Goal: Find specific page/section: Find specific page/section

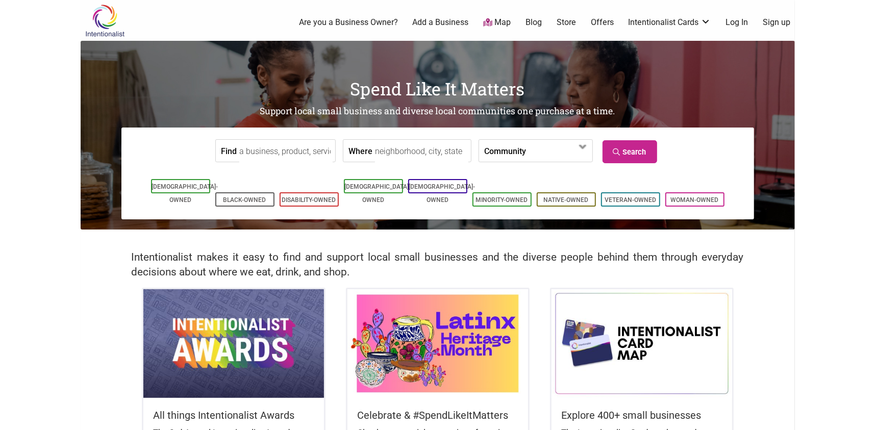
click at [401, 158] on input "Where" at bounding box center [421, 151] width 93 height 23
type input "seatac"
click at [274, 146] on input "Find" at bounding box center [285, 151] width 93 height 23
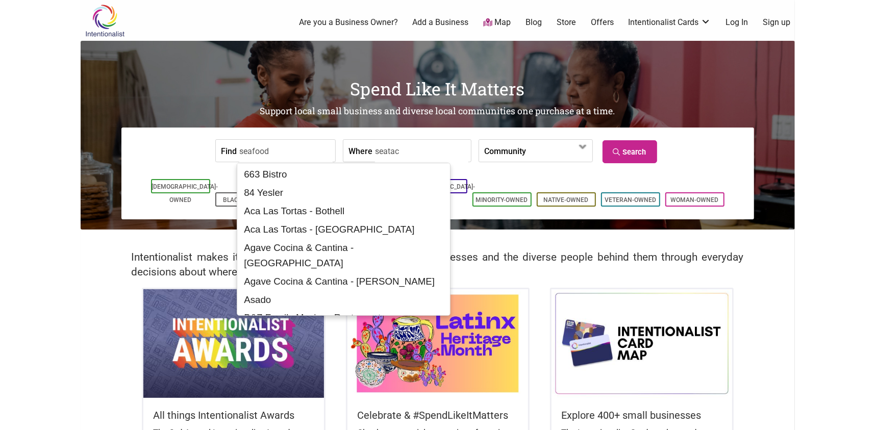
type input "seafood"
click at [167, 142] on form "Find seafood Where seatac Community Asian-Owned Black-Owned Disability-Owned Fa…" at bounding box center [438, 150] width 618 height 31
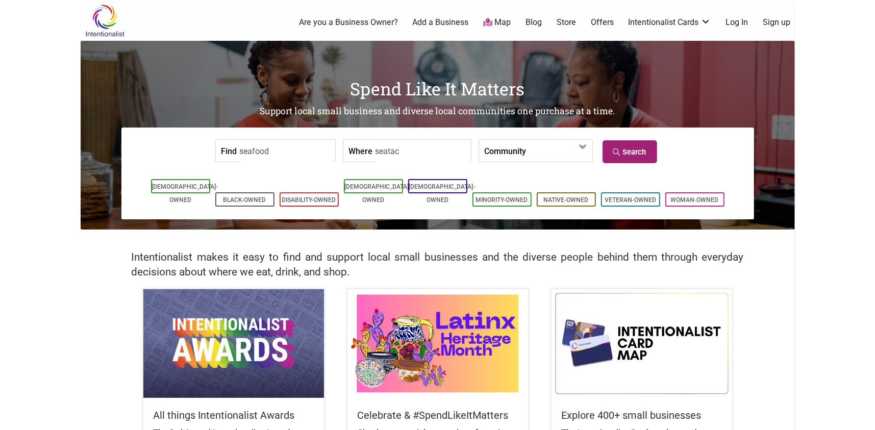
click at [638, 156] on link "Search" at bounding box center [630, 151] width 55 height 23
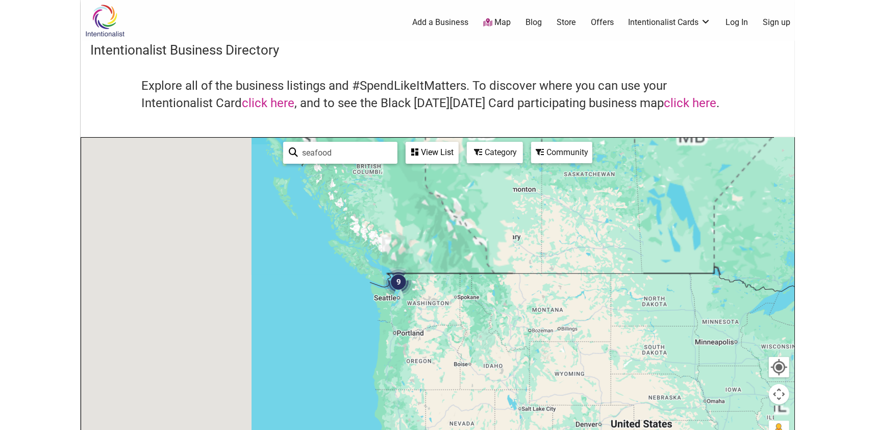
drag, startPoint x: 273, startPoint y: 273, endPoint x: 498, endPoint y: 342, distance: 235.3
click at [498, 342] on div at bounding box center [438, 336] width 714 height 397
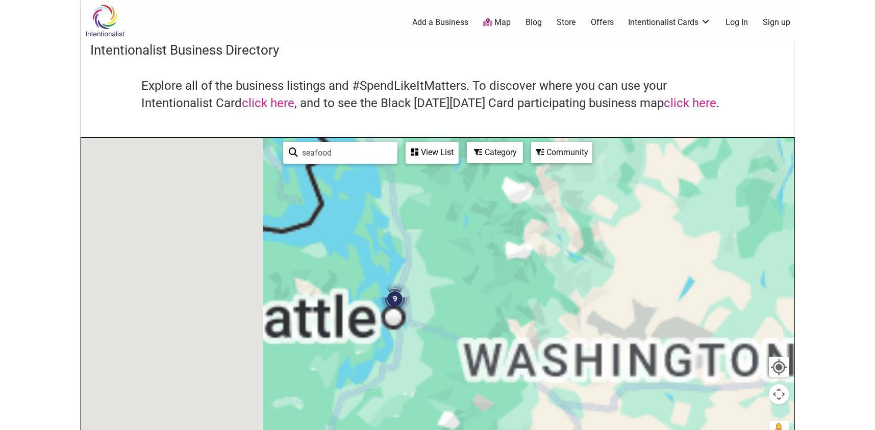
drag, startPoint x: 464, startPoint y: 318, endPoint x: 734, endPoint y: 454, distance: 302.5
click at [734, 430] on html "× Menu 0 Add a Business Map Blog Store Offers Intentionalist Cards Buy Black Ca…" at bounding box center [437, 215] width 875 height 430
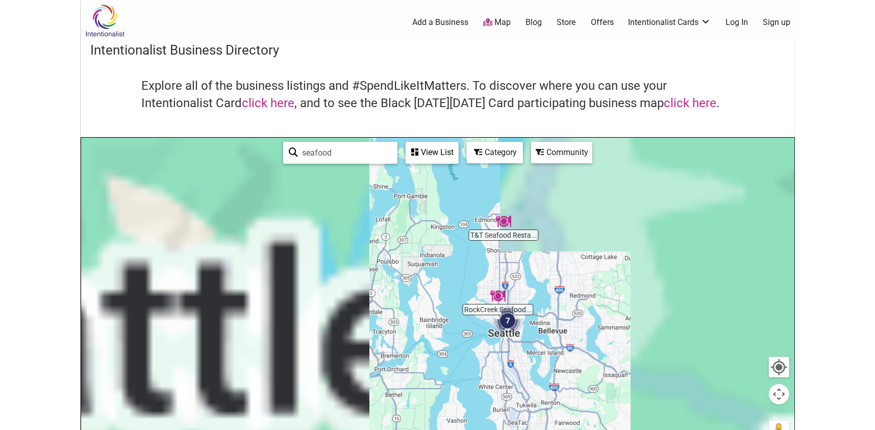
drag, startPoint x: 354, startPoint y: 242, endPoint x: 621, endPoint y: 313, distance: 276.6
click at [621, 313] on div at bounding box center [438, 336] width 714 height 397
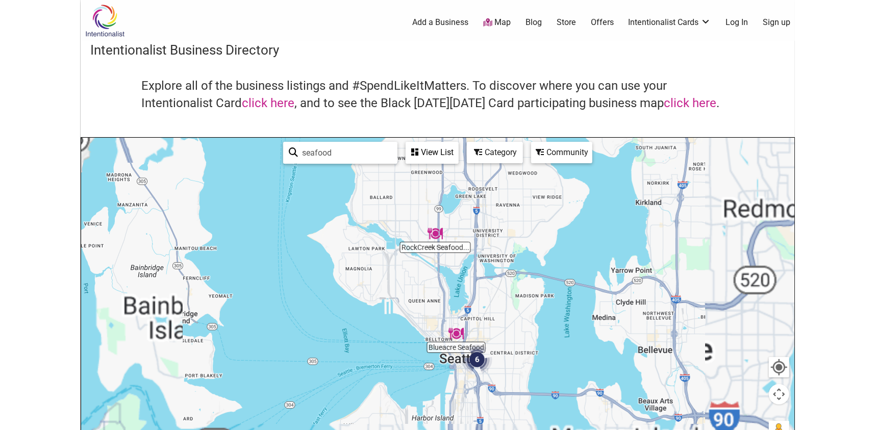
drag, startPoint x: 496, startPoint y: 390, endPoint x: 618, endPoint y: 150, distance: 269.2
click at [617, 151] on div at bounding box center [438, 336] width 714 height 397
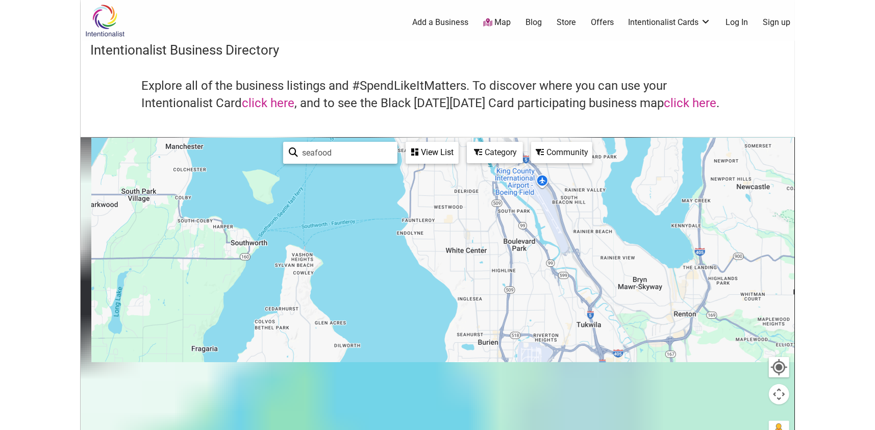
drag, startPoint x: 527, startPoint y: 310, endPoint x: 558, endPoint y: 76, distance: 236.4
click at [558, 76] on div "Intentionalist Business Directory Explore all of the business listings and #Spe…" at bounding box center [438, 288] width 715 height 495
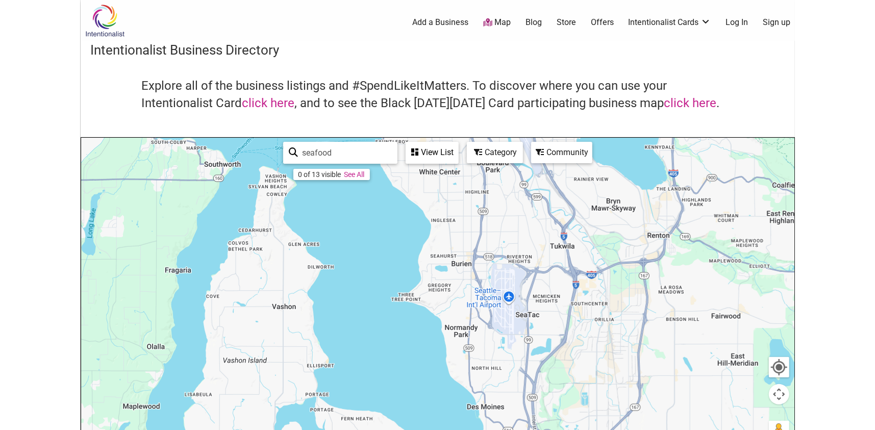
drag, startPoint x: 549, startPoint y: 327, endPoint x: 520, endPoint y: 253, distance: 79.5
click at [520, 253] on div at bounding box center [438, 336] width 714 height 397
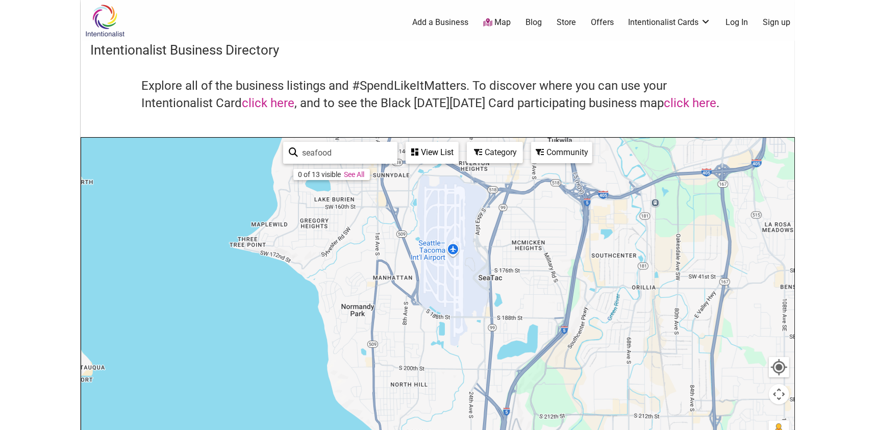
drag, startPoint x: 608, startPoint y: 266, endPoint x: 562, endPoint y: 162, distance: 114.2
click at [562, 163] on div at bounding box center [438, 336] width 714 height 397
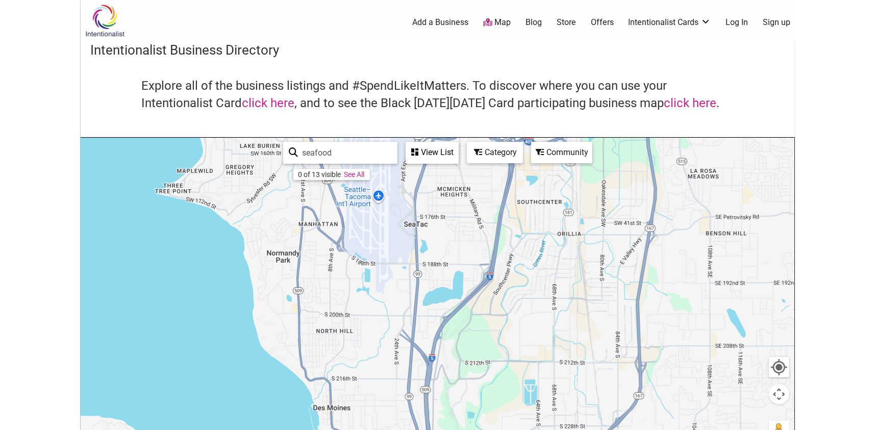
drag, startPoint x: 555, startPoint y: 248, endPoint x: 476, endPoint y: 199, distance: 92.4
click at [479, 197] on div at bounding box center [438, 336] width 714 height 397
